Goal: Complete application form: Complete application form

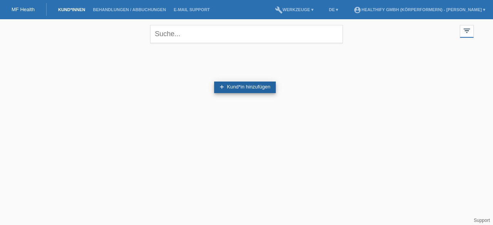
click at [234, 84] on link "add Kund*in hinzufügen" at bounding box center [245, 88] width 62 height 12
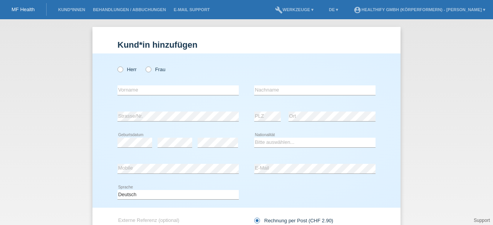
click at [148, 73] on div "Herr Frau" at bounding box center [178, 70] width 121 height 16
click at [145, 66] on icon at bounding box center [145, 66] width 0 height 0
click at [146, 71] on input "Frau" at bounding box center [148, 69] width 5 height 5
radio input "true"
click at [138, 91] on input "text" at bounding box center [178, 91] width 121 height 10
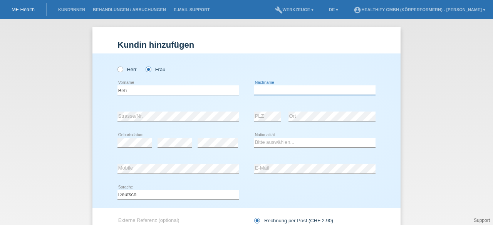
click at [273, 89] on input "text" at bounding box center [314, 91] width 121 height 10
click at [148, 93] on input "Beti" at bounding box center [178, 91] width 121 height 10
type input "Betime"
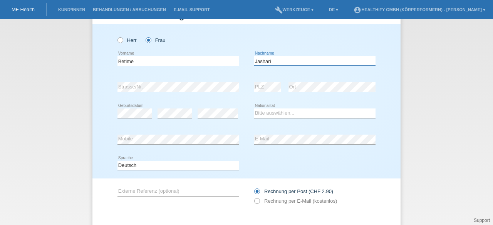
scroll to position [29, 0]
type input "Jashari"
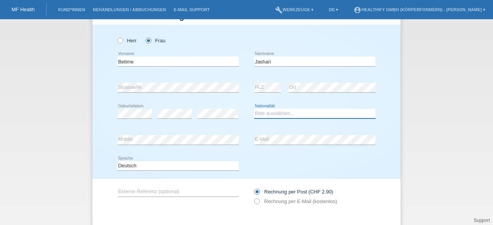
click at [292, 113] on select "Bitte auswählen... Schweiz Deutschland Liechtenstein Österreich ------------ Af…" at bounding box center [314, 113] width 121 height 9
select select "CH"
click at [254, 109] on select "Bitte auswählen... Schweiz Deutschland Liechtenstein Österreich ------------ Af…" at bounding box center [314, 113] width 121 height 9
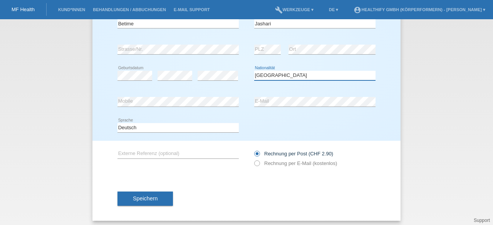
scroll to position [68, 0]
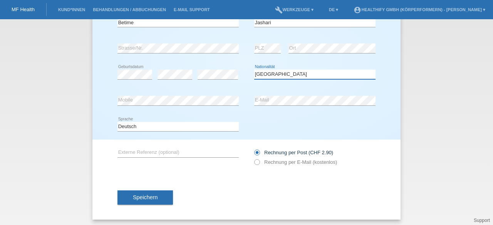
click at [254, 70] on select "Bitte auswählen... Schweiz Deutschland Liechtenstein Österreich ------------ Af…" at bounding box center [314, 74] width 121 height 9
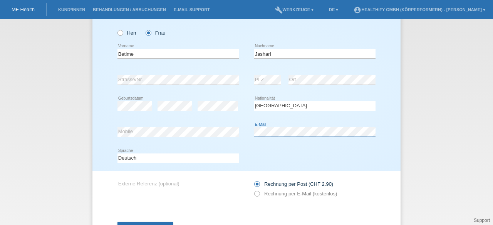
scroll to position [35, 0]
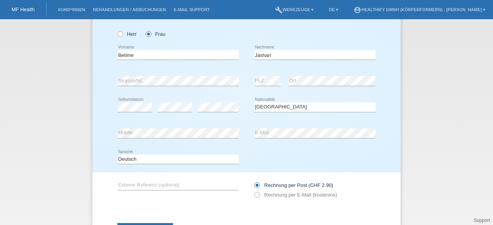
click at [243, 97] on div "error Geburtsdatum error error Bitte auswählen..." at bounding box center [247, 107] width 258 height 26
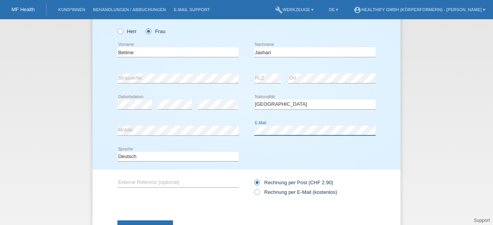
scroll to position [39, 0]
click at [258, 190] on label "Rechnung per E-Mail (kostenlos)" at bounding box center [295, 192] width 83 height 6
click at [258, 190] on input "Rechnung per E-Mail (kostenlos)" at bounding box center [256, 194] width 5 height 10
radio input "true"
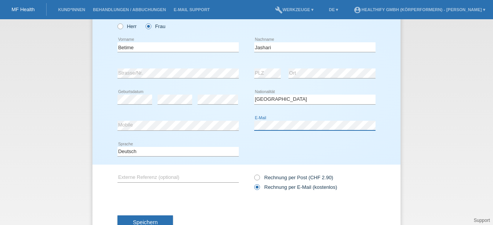
scroll to position [47, 0]
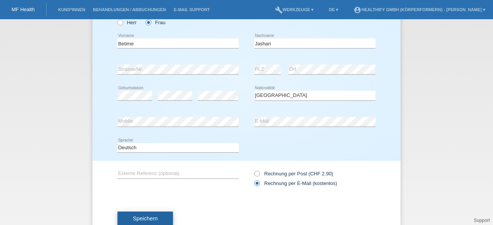
click at [141, 217] on span "Speichern" at bounding box center [145, 219] width 25 height 6
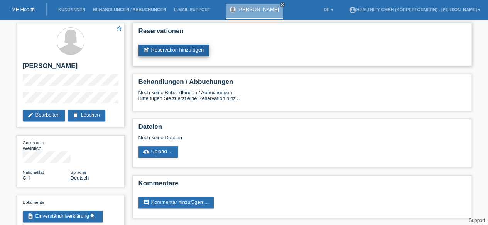
click at [166, 46] on link "post_add Reservation hinzufügen" at bounding box center [173, 51] width 71 height 12
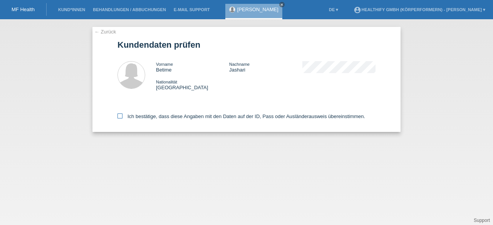
click at [119, 118] on icon at bounding box center [120, 116] width 5 height 5
click at [119, 118] on input "Ich bestätige, dass diese Angaben mit den Daten auf der ID, Pass oder Ausländer…" at bounding box center [120, 116] width 5 height 5
checkbox input "true"
